Goal: Navigation & Orientation: Find specific page/section

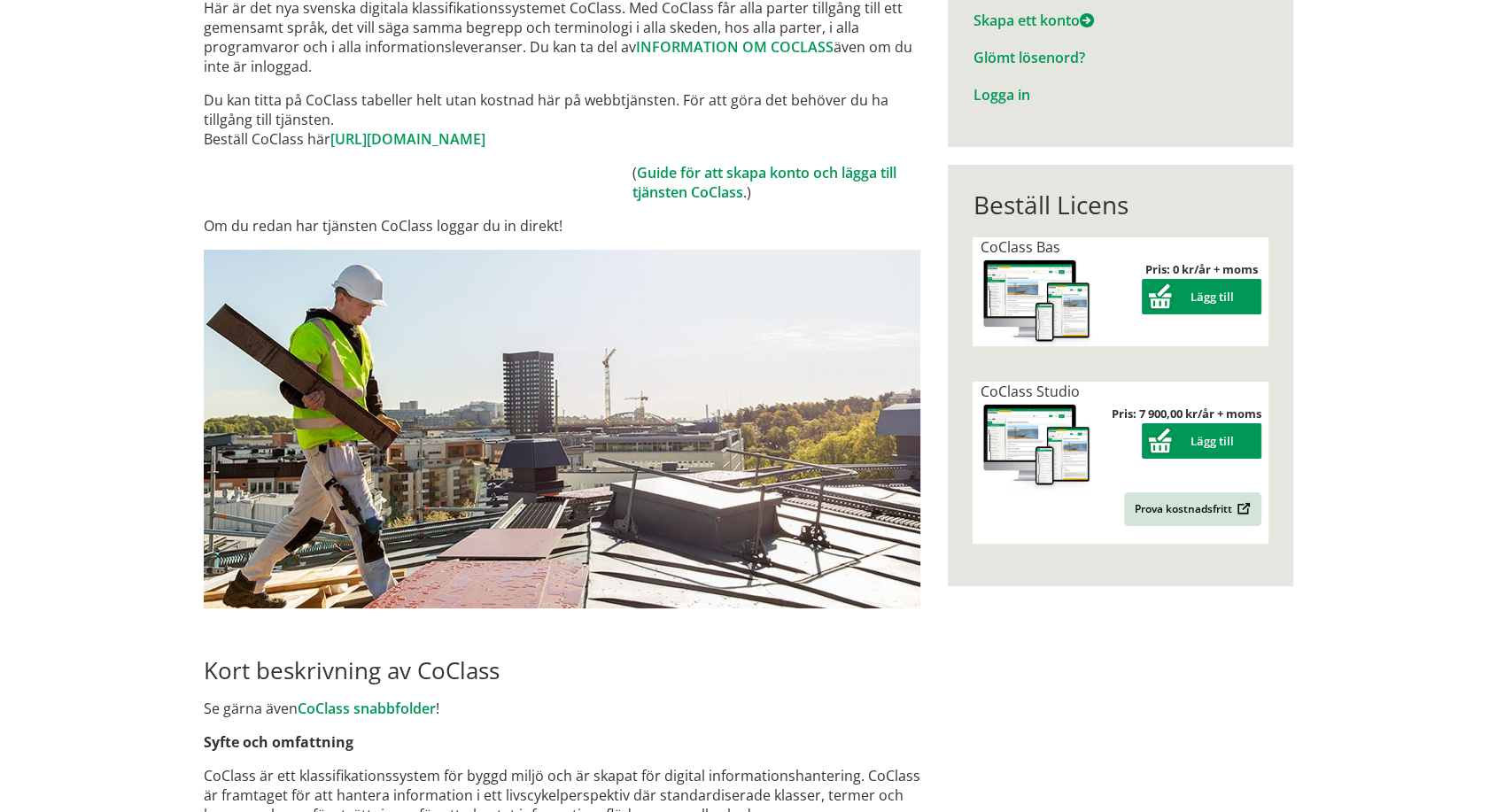
scroll to position [226, 0]
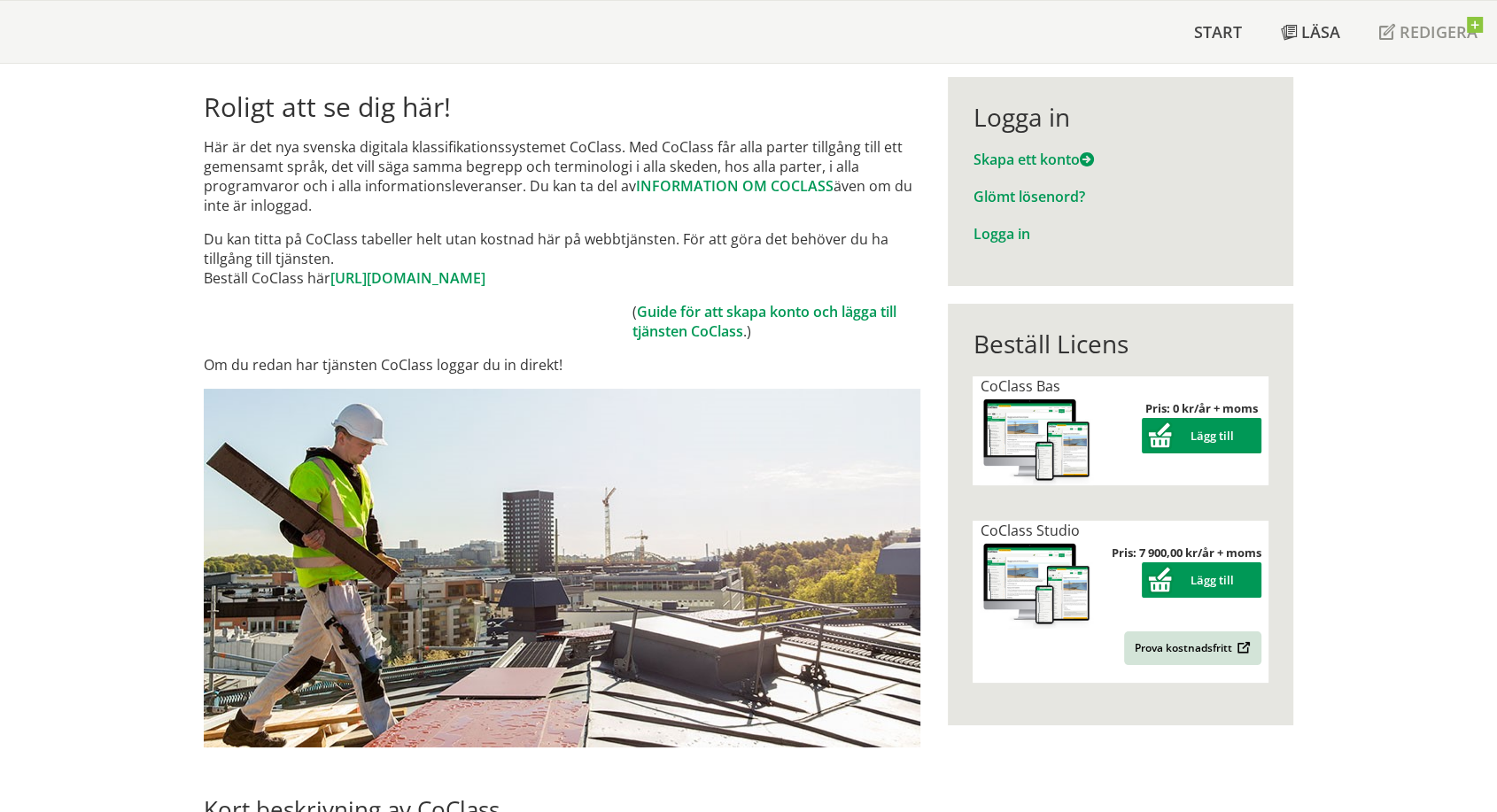
scroll to position [0, 0]
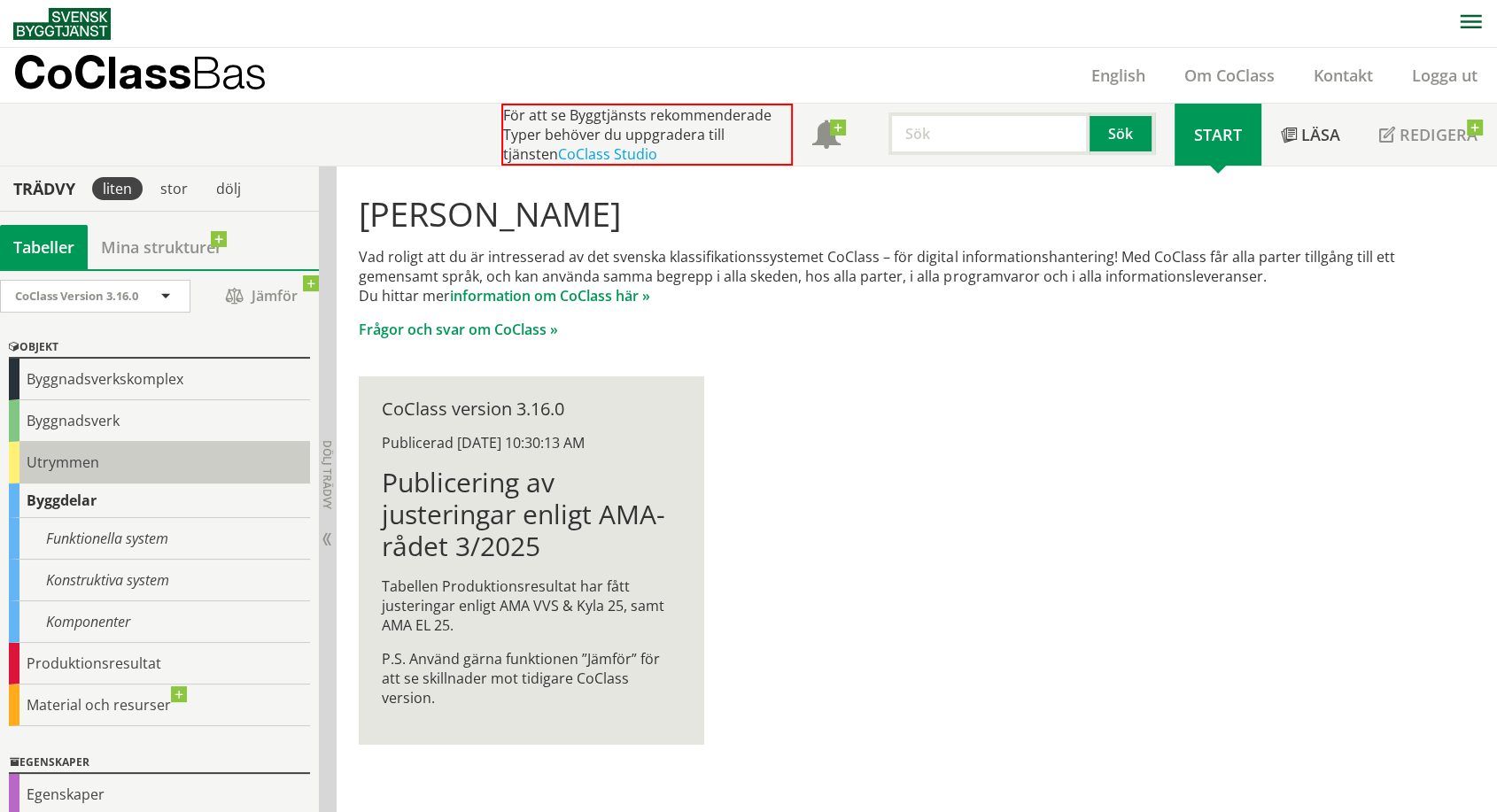
drag, startPoint x: 309, startPoint y: 435, endPoint x: 20, endPoint y: 454, distance: 289.6
click at [20, 454] on div "Utrymmen" at bounding box center [159, 462] width 301 height 41
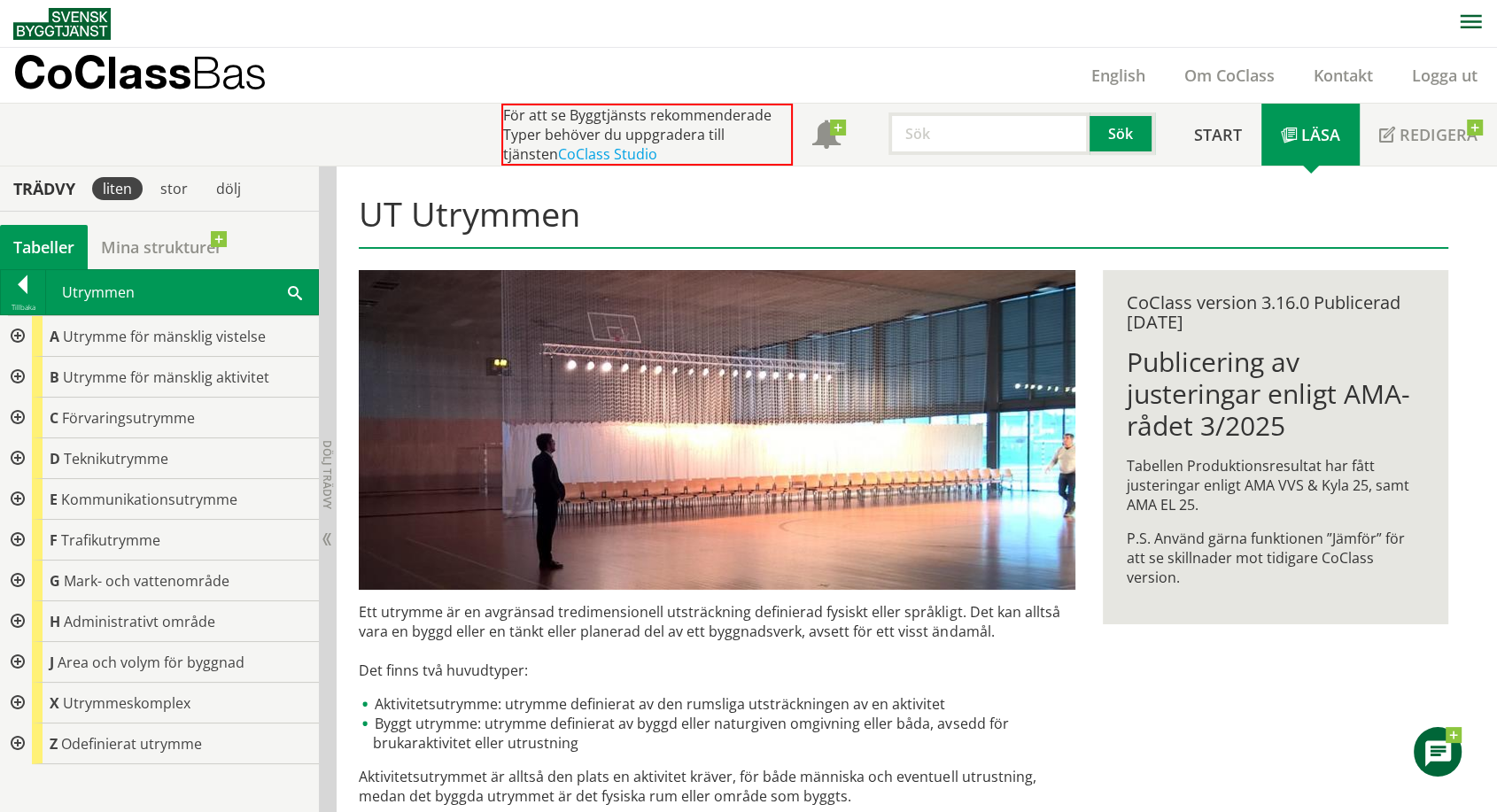
click at [15, 575] on div at bounding box center [16, 580] width 31 height 40
click at [14, 370] on div at bounding box center [16, 377] width 31 height 40
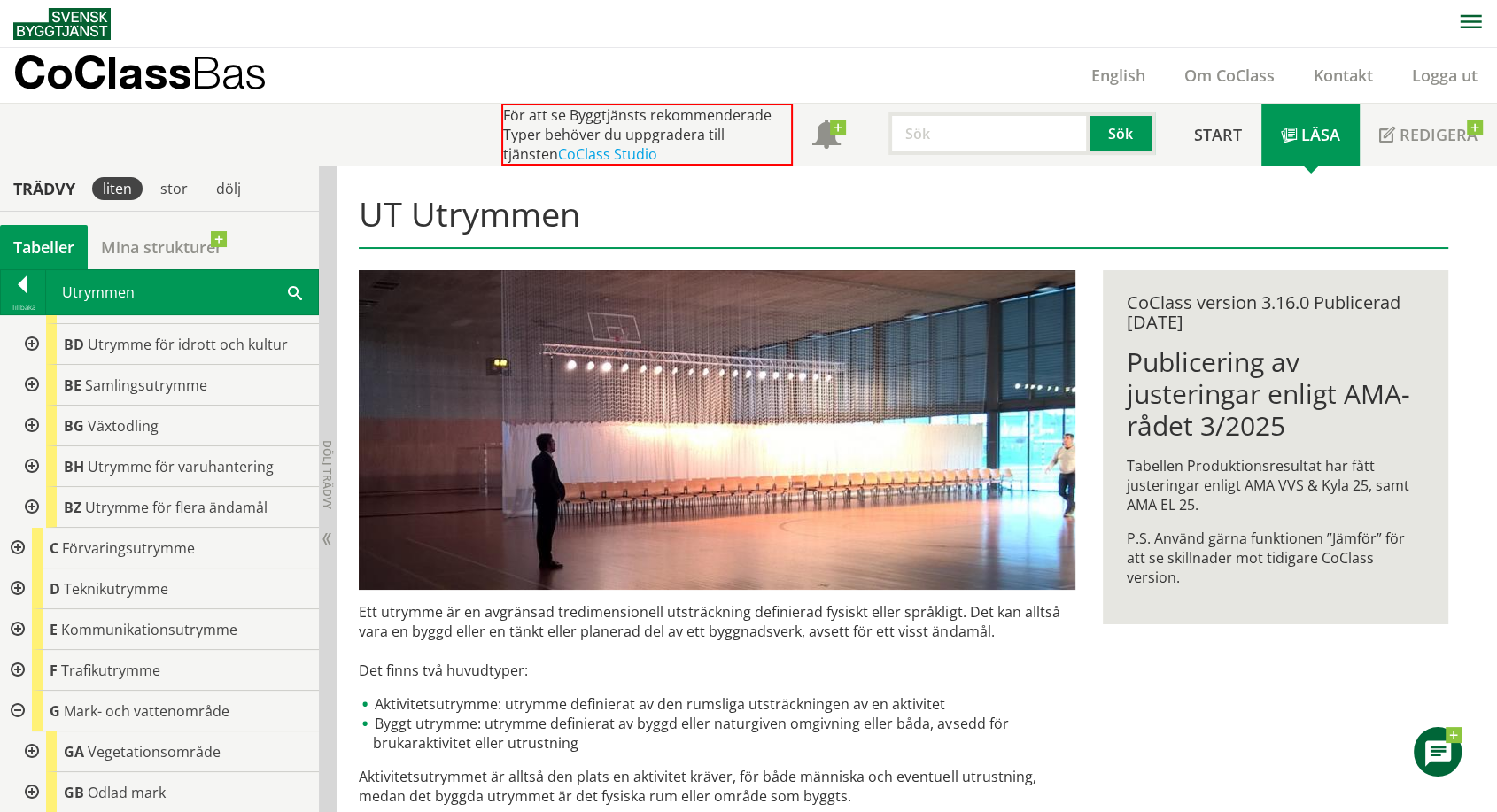
scroll to position [521, 0]
